Goal: Task Accomplishment & Management: Complete application form

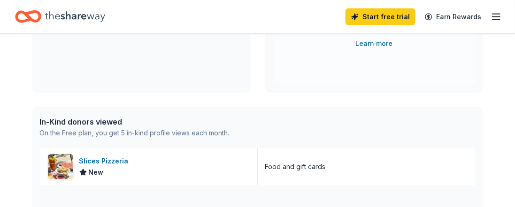
scroll to position [188, 0]
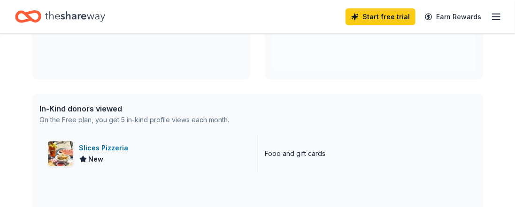
click at [102, 147] on div "Slices Pizzeria" at bounding box center [105, 148] width 53 height 11
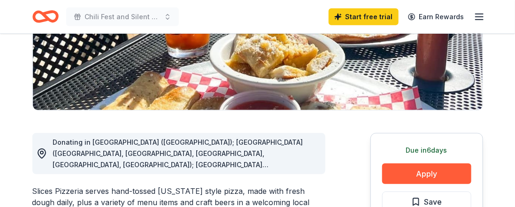
scroll to position [188, 0]
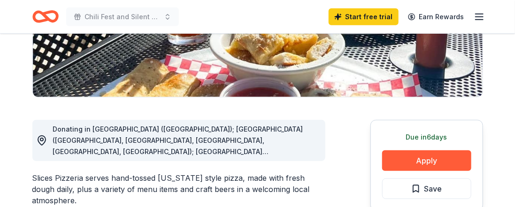
click at [42, 140] on circle at bounding box center [41, 139] width 3 height 3
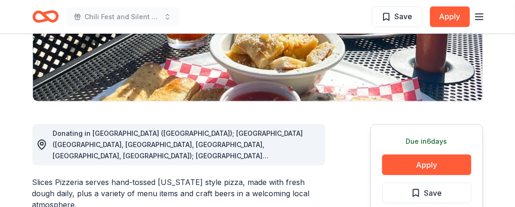
scroll to position [235, 0]
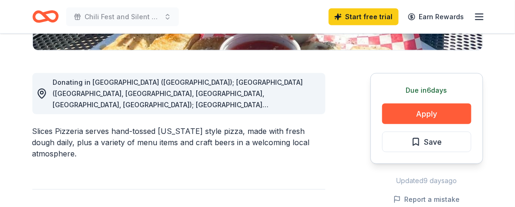
click at [274, 94] on span "Donating in [GEOGRAPHIC_DATA] ([GEOGRAPHIC_DATA]); [GEOGRAPHIC_DATA] ([GEOGRAPH…" at bounding box center [178, 172] width 250 height 188
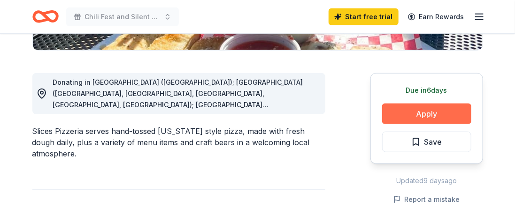
click at [424, 108] on button "Apply" at bounding box center [426, 114] width 89 height 21
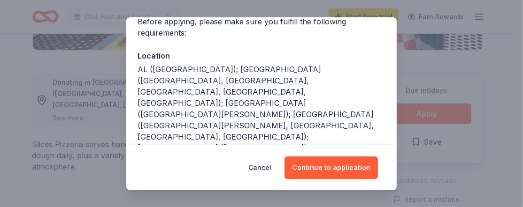
scroll to position [94, 0]
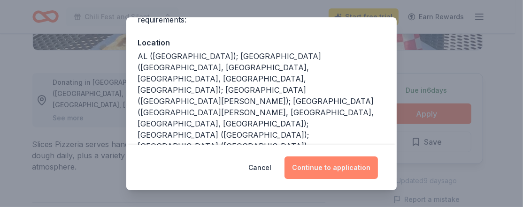
click at [345, 167] on button "Continue to application" at bounding box center [330, 168] width 93 height 23
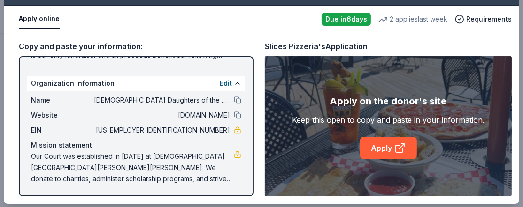
scroll to position [0, 0]
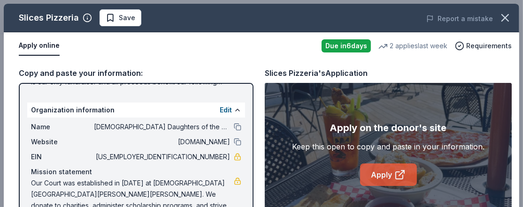
click at [381, 177] on link "Apply" at bounding box center [388, 175] width 57 height 23
